Goal: Feedback & Contribution: Submit feedback/report problem

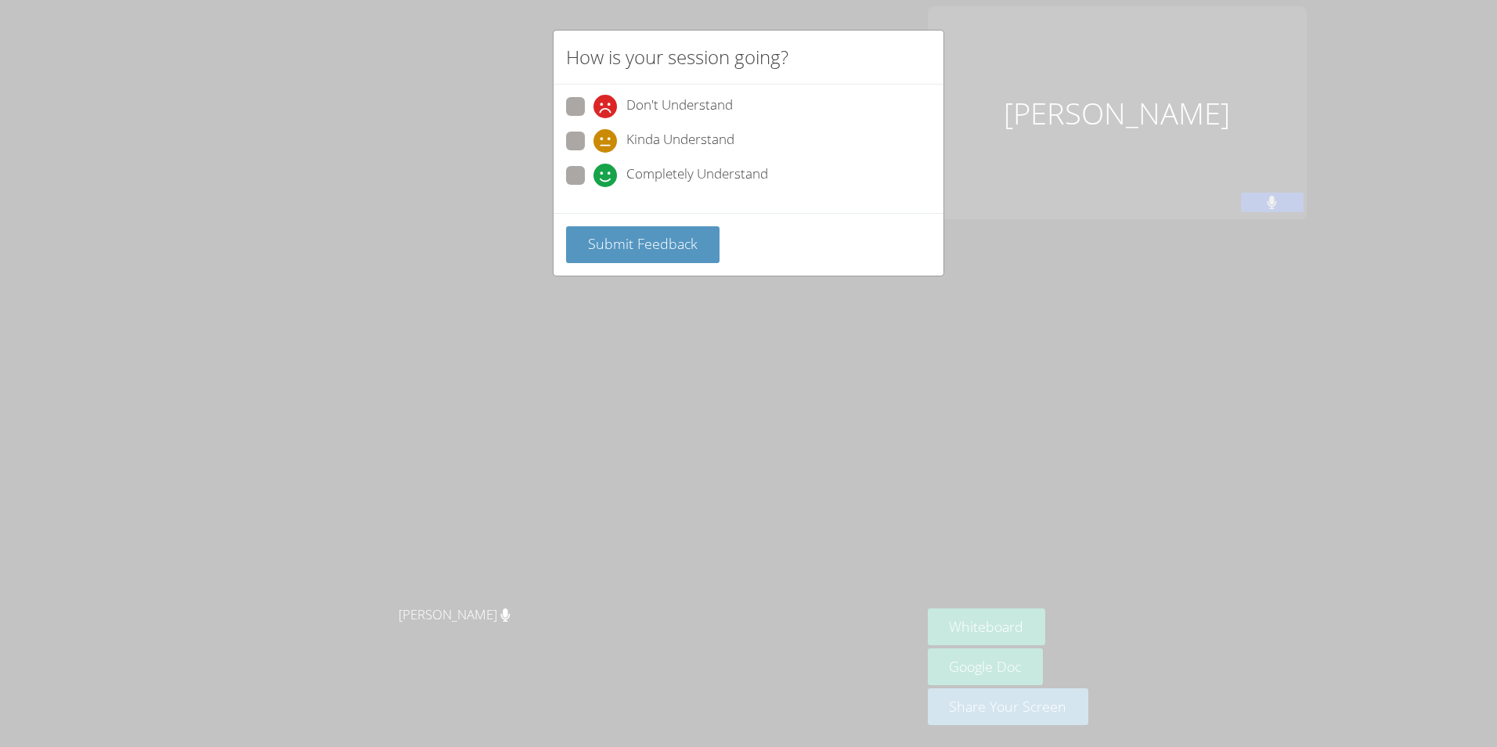
click at [642, 175] on span "Completely Understand" at bounding box center [697, 175] width 142 height 23
click at [607, 175] on input "Completely Understand" at bounding box center [599, 172] width 13 height 13
radio input "true"
click at [697, 243] on button "Submit Feedback" at bounding box center [642, 244] width 153 height 37
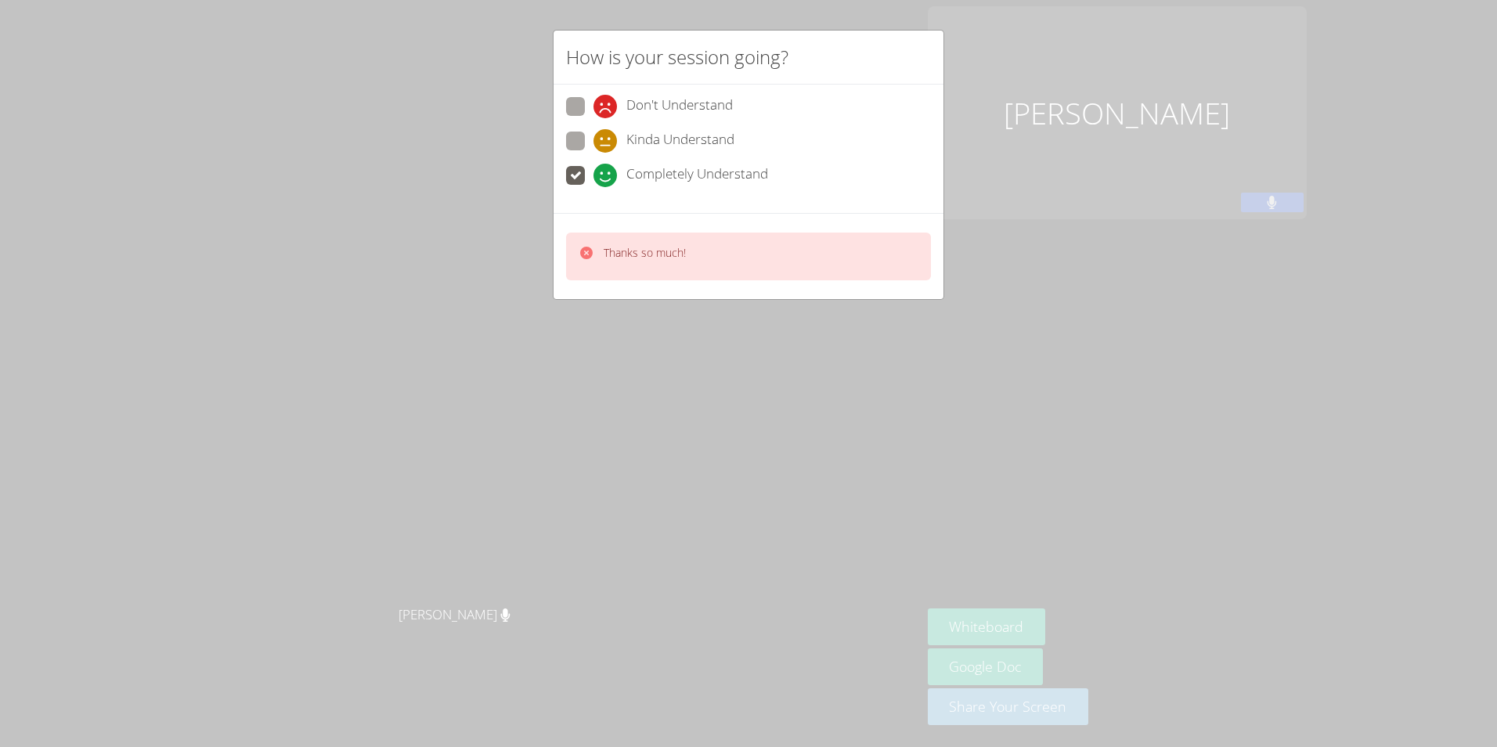
click at [1009, 134] on div "How is your session going? Don't Understand Kinda Understand Completely Underst…" at bounding box center [748, 373] width 1497 height 747
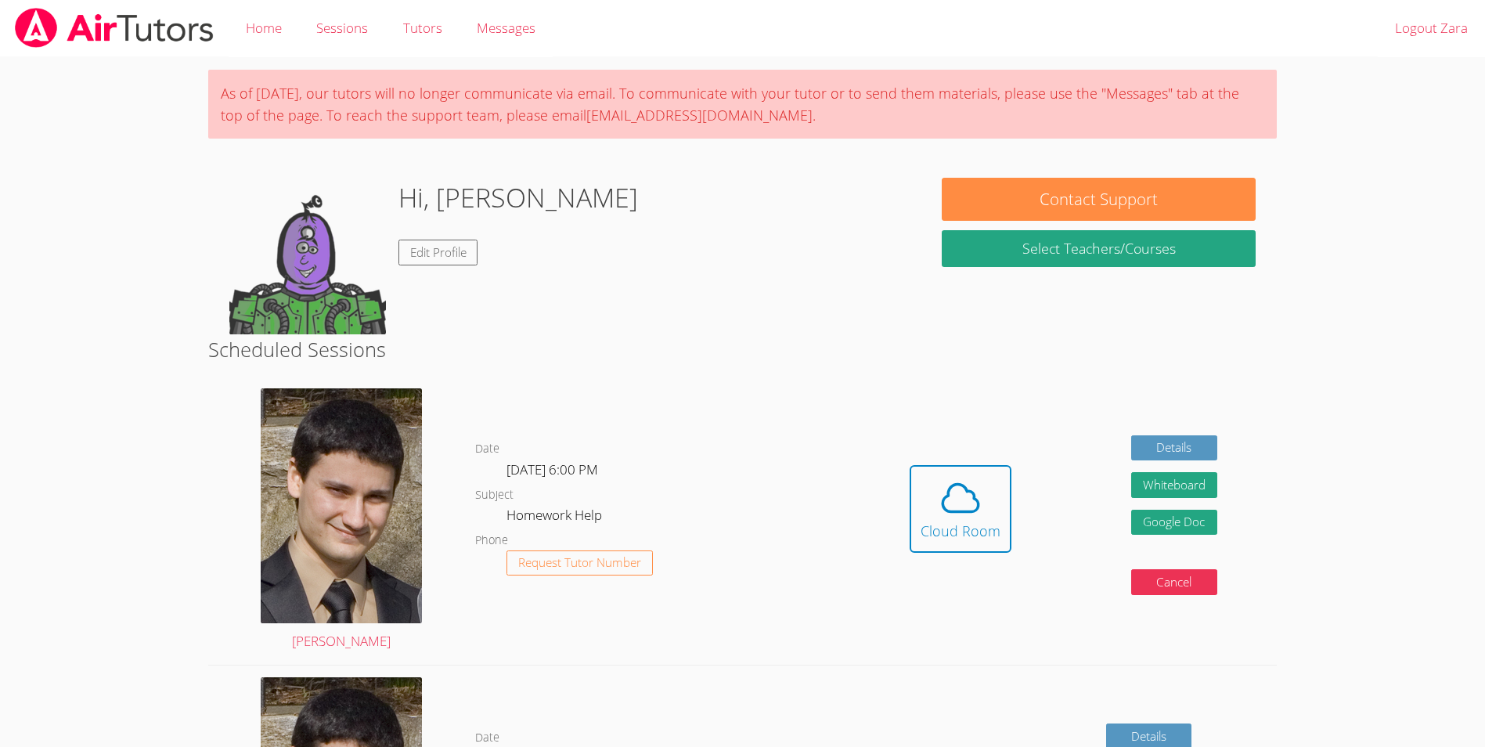
scroll to position [234, 0]
